Goal: Task Accomplishment & Management: Complete application form

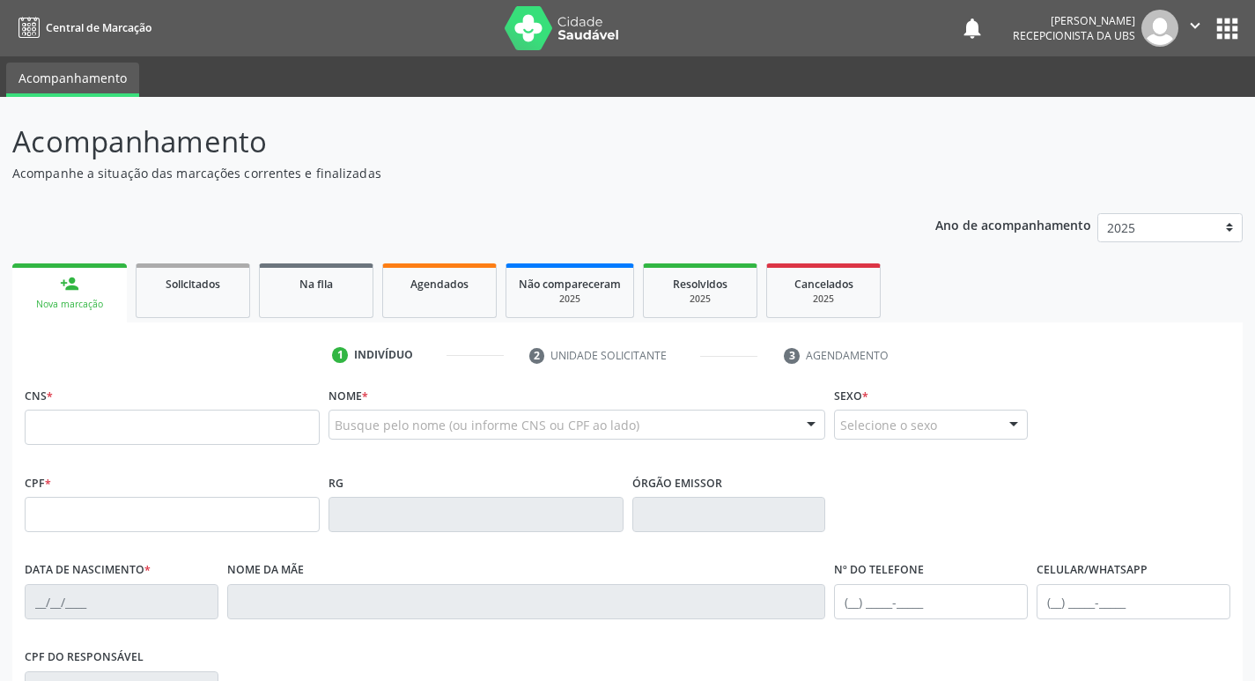
click at [444, 281] on span "Agendados" at bounding box center [439, 284] width 58 height 15
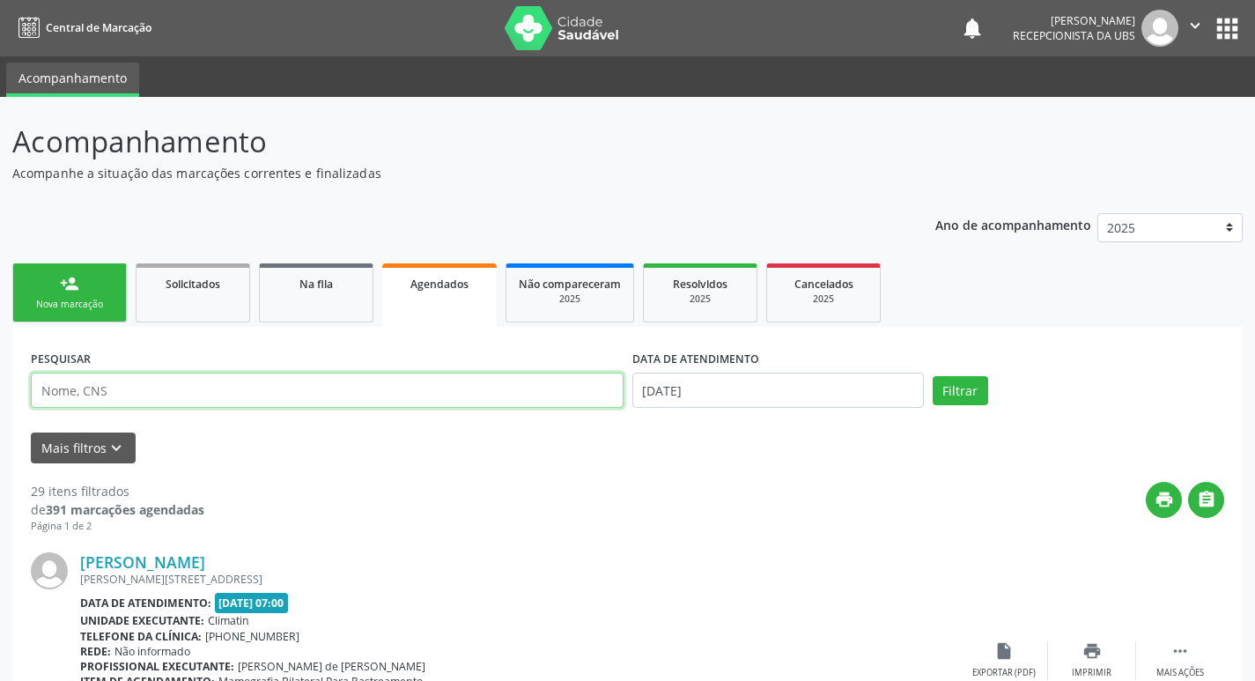
click at [283, 389] on input "text" at bounding box center [327, 390] width 593 height 35
type input "[PERSON_NAME]"
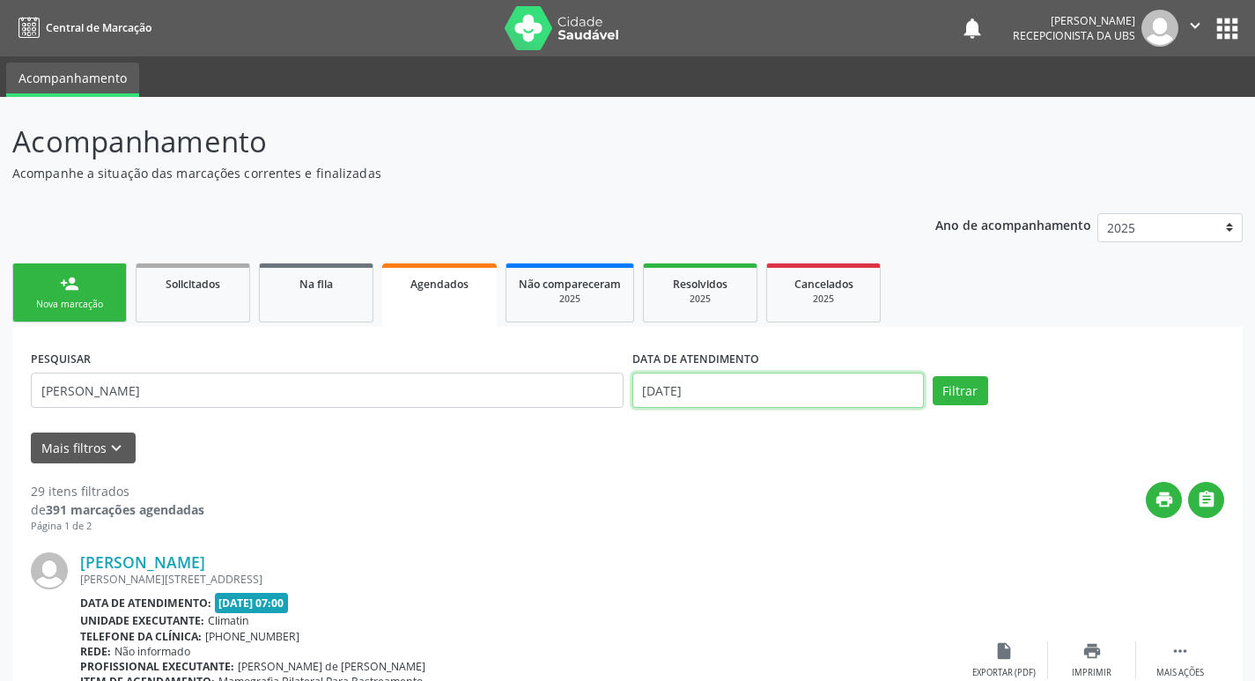
click at [851, 389] on input "[DATE]" at bounding box center [778, 390] width 292 height 35
click at [47, 294] on link "person_add Nova marcação" at bounding box center [69, 292] width 115 height 59
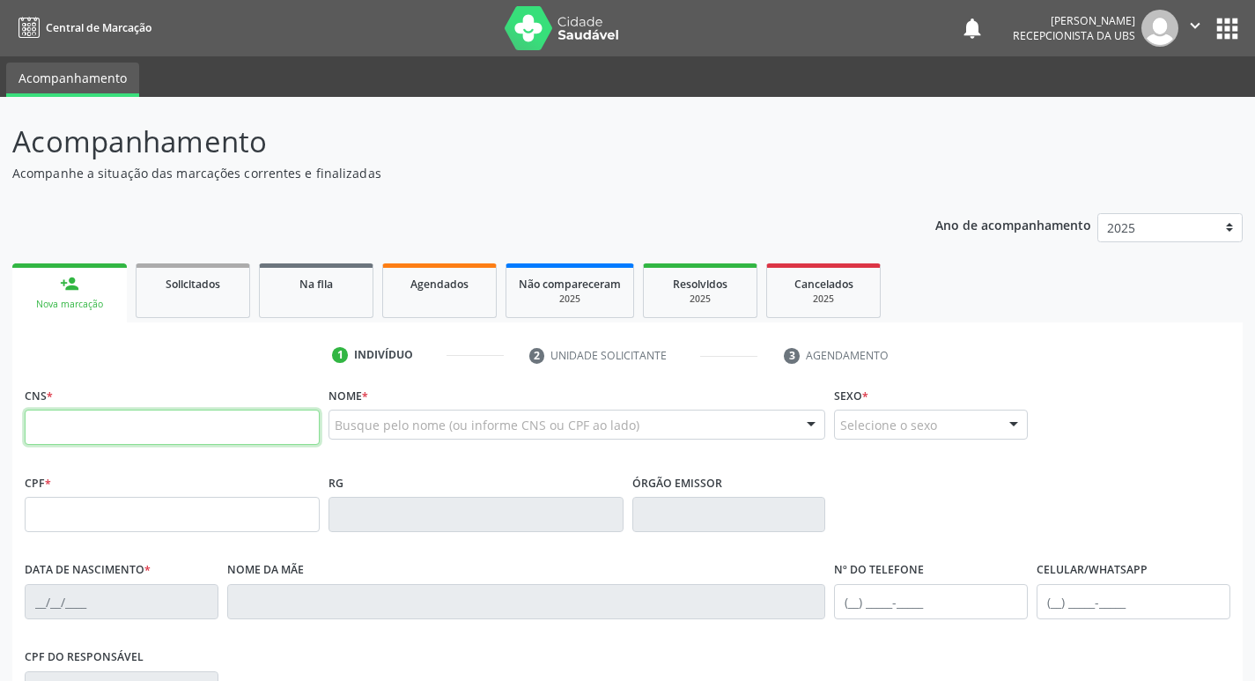
click at [107, 426] on input "text" at bounding box center [172, 427] width 295 height 35
type input "700 9059 4602 1490"
type input "715.898.564-49"
type input "[DATE]"
type input "[PERSON_NAME]"
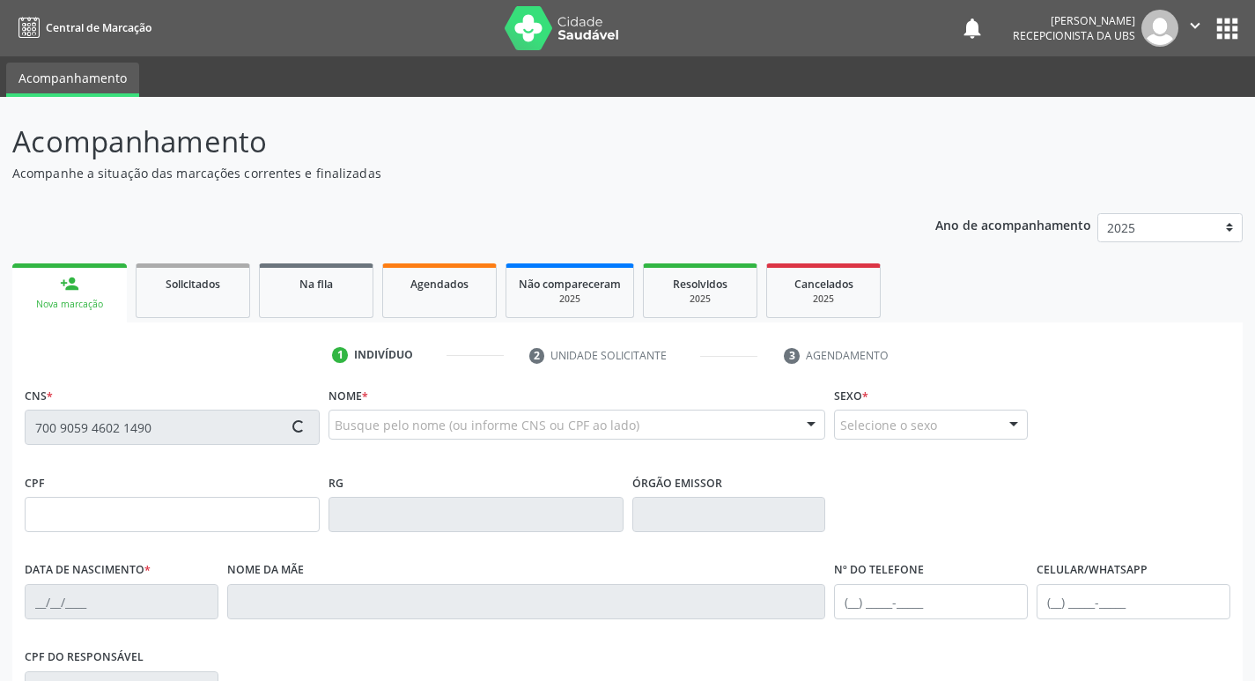
type input "[PHONE_NUMBER]"
type input "718"
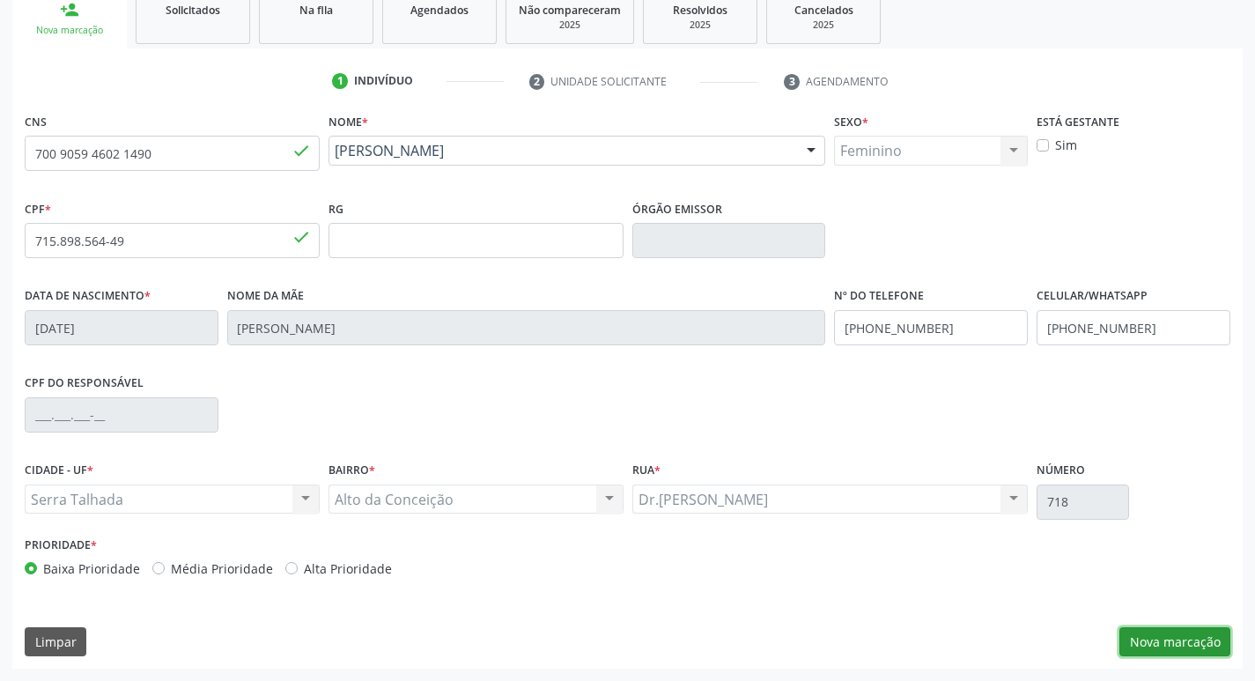
click at [1155, 641] on button "Nova marcação" at bounding box center [1175, 642] width 111 height 30
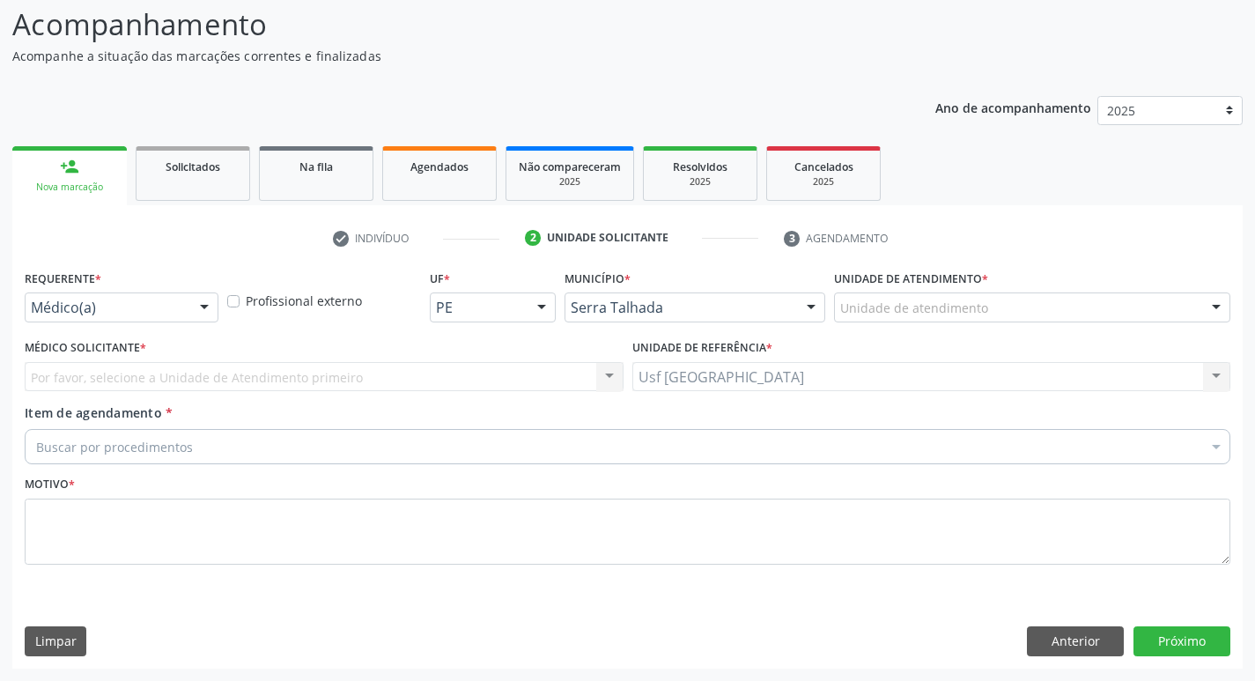
scroll to position [117, 0]
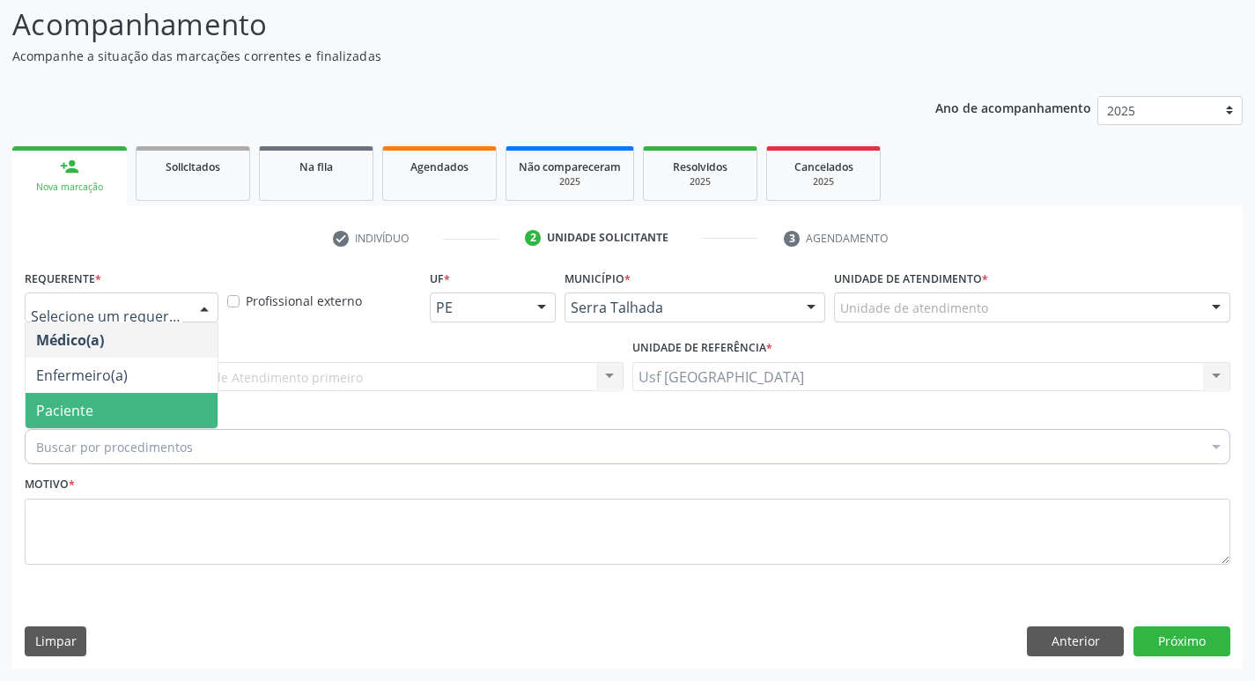
click at [56, 406] on span "Paciente" at bounding box center [64, 410] width 57 height 19
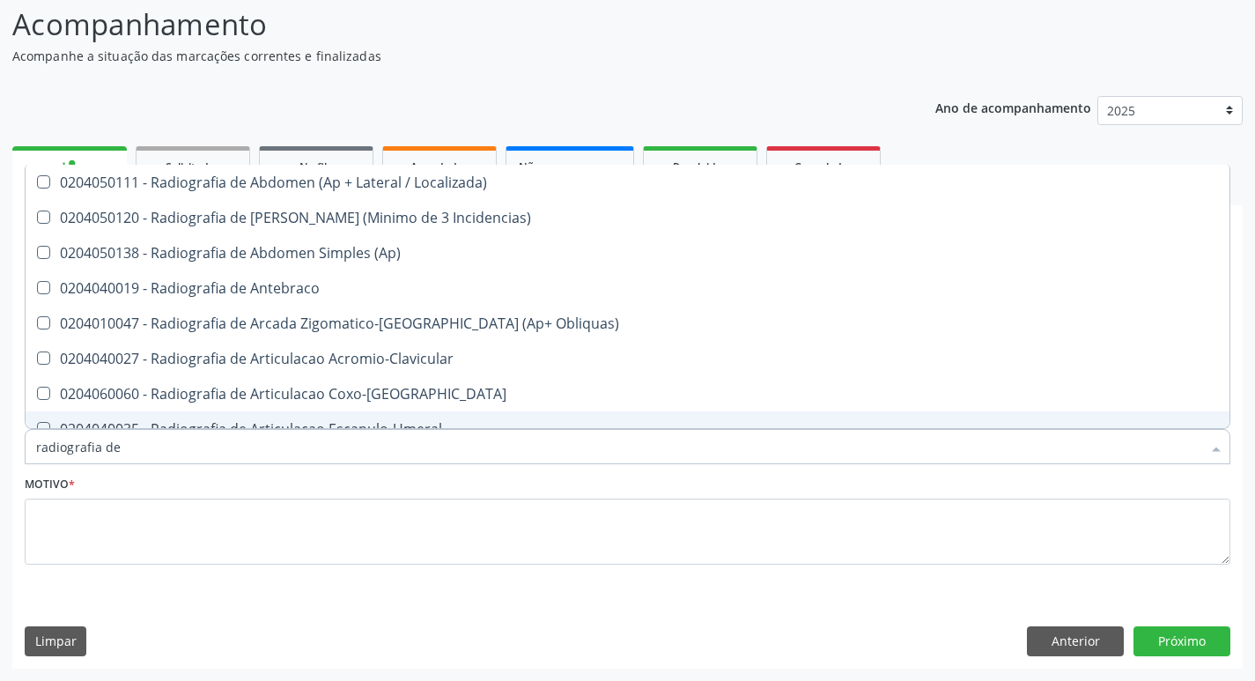
type input "radiografia de"
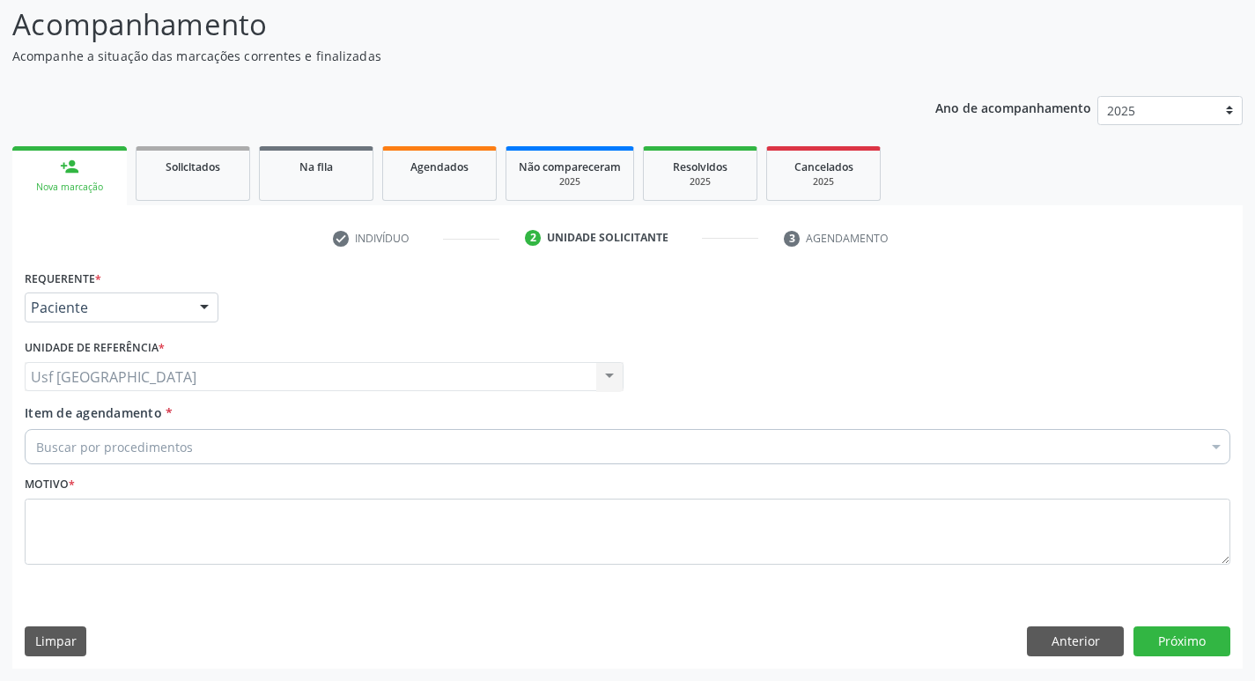
scroll to position [0, 0]
